Goal: Information Seeking & Learning: Learn about a topic

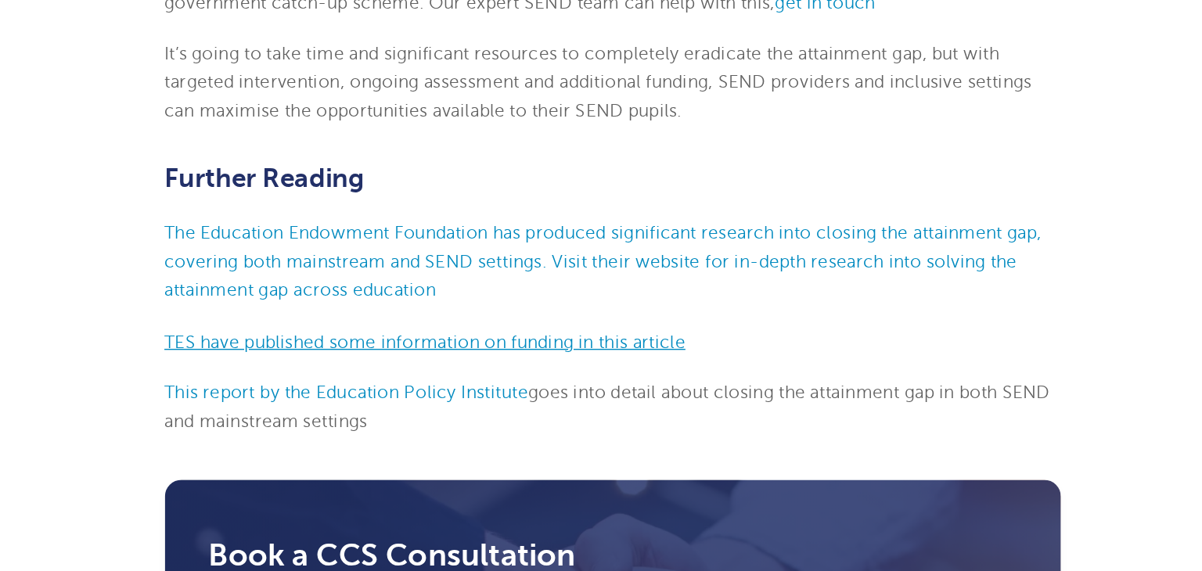
scroll to position [1556, 0]
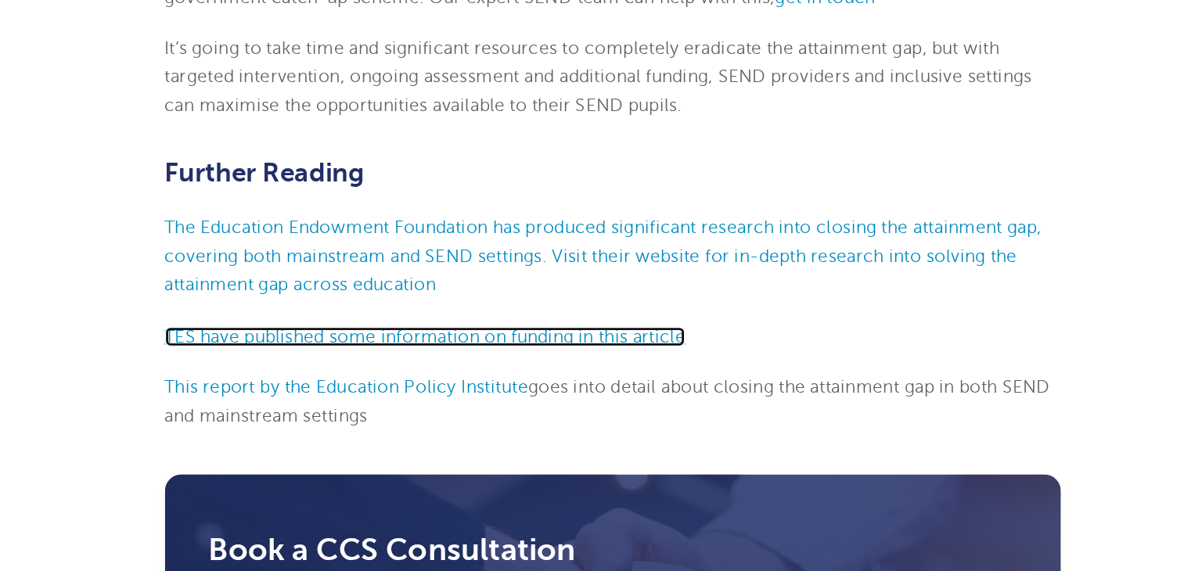
click at [448, 412] on span "TES have published some information on funding in this article" at bounding box center [468, 405] width 370 height 14
click at [454, 412] on span "TES have published some information on funding in this article" at bounding box center [468, 405] width 370 height 14
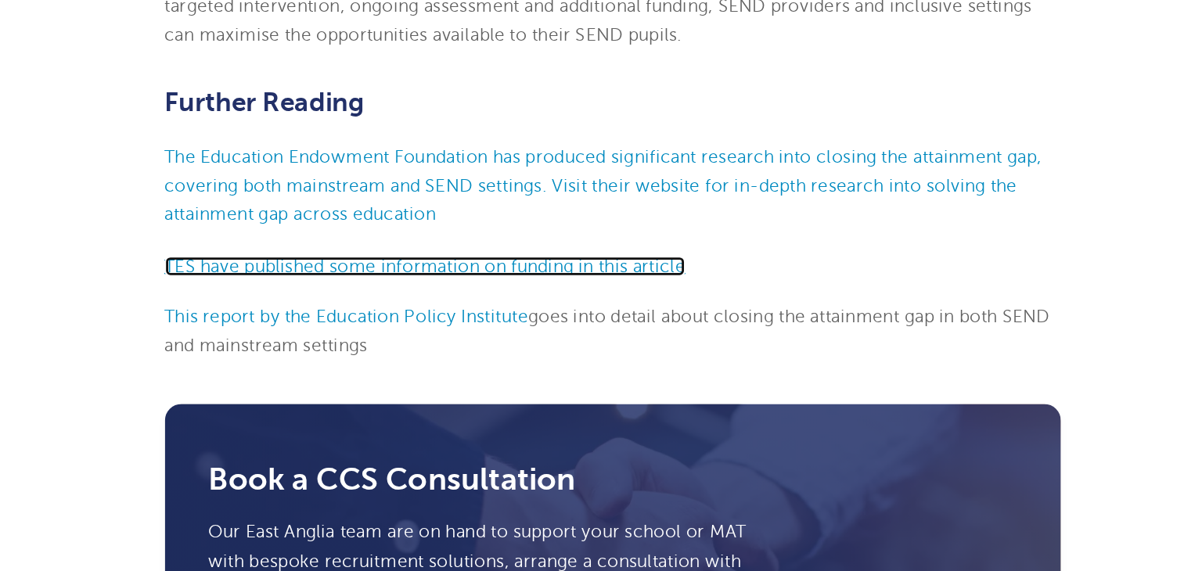
scroll to position [1607, 0]
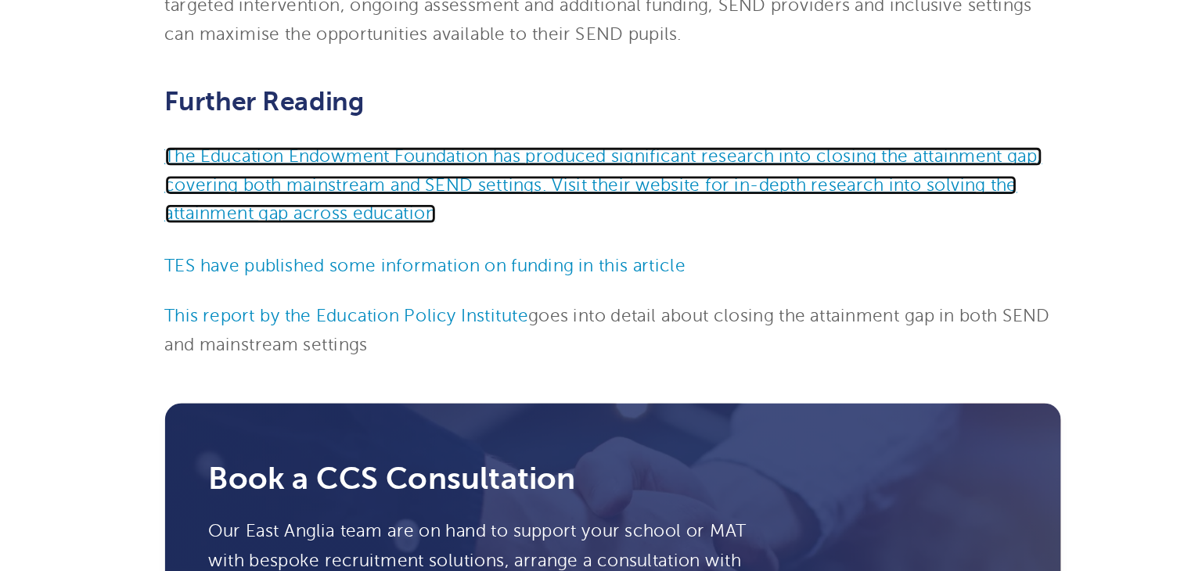
click at [469, 319] on span "The Education Endowment Foundation has produced significant research into closi…" at bounding box center [594, 297] width 623 height 56
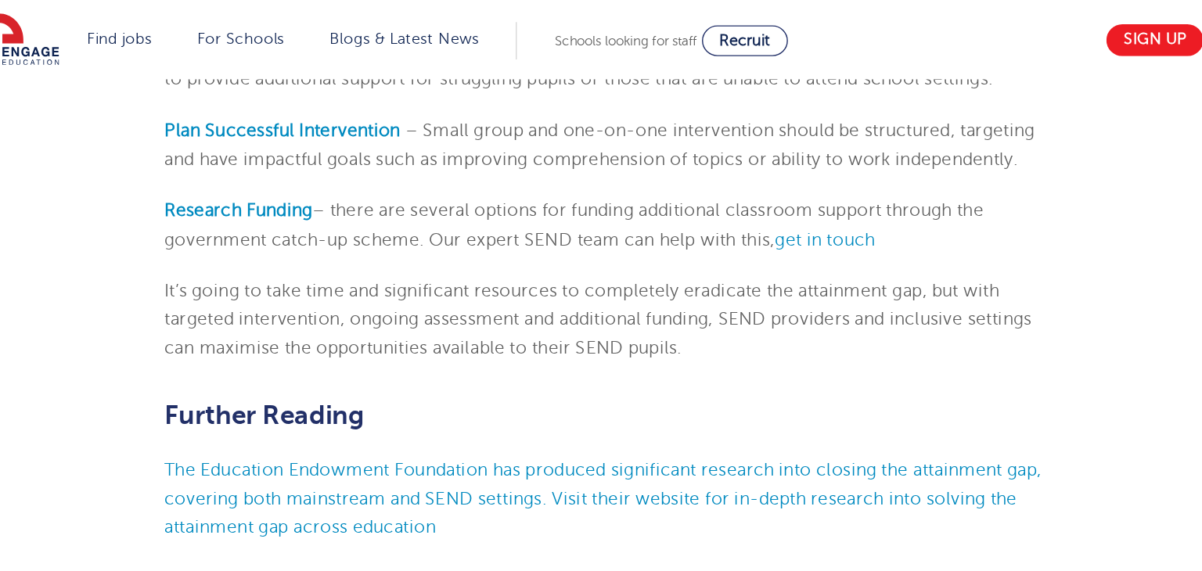
scroll to position [1548, 0]
